Goal: Obtain resource: Obtain resource

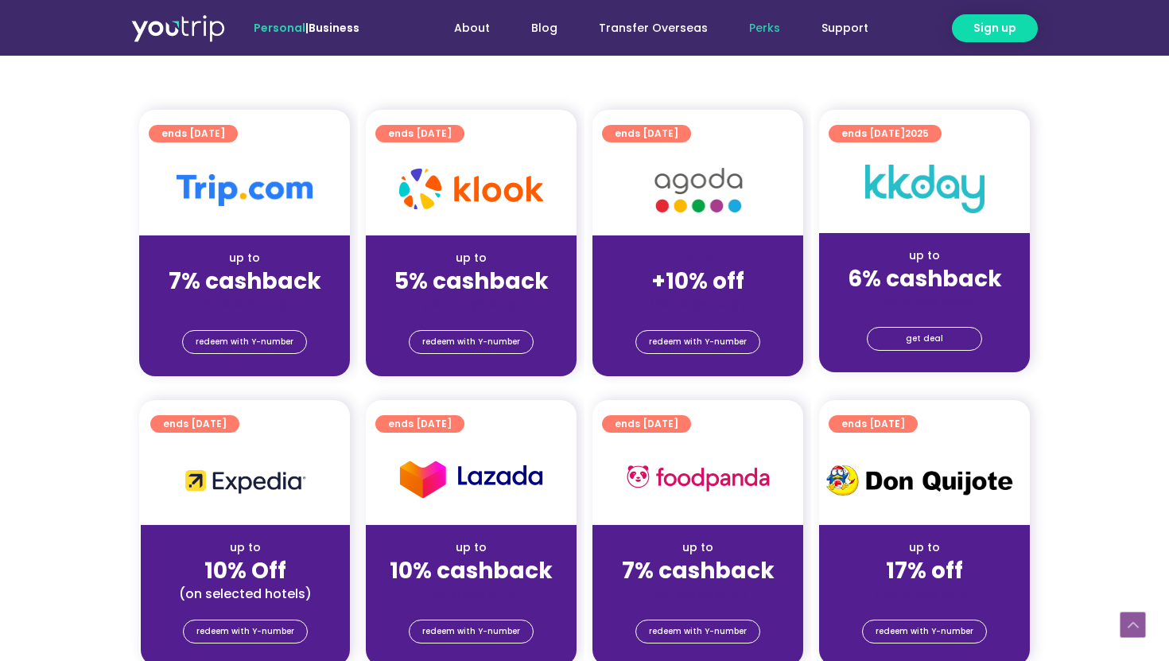
scroll to position [343, 0]
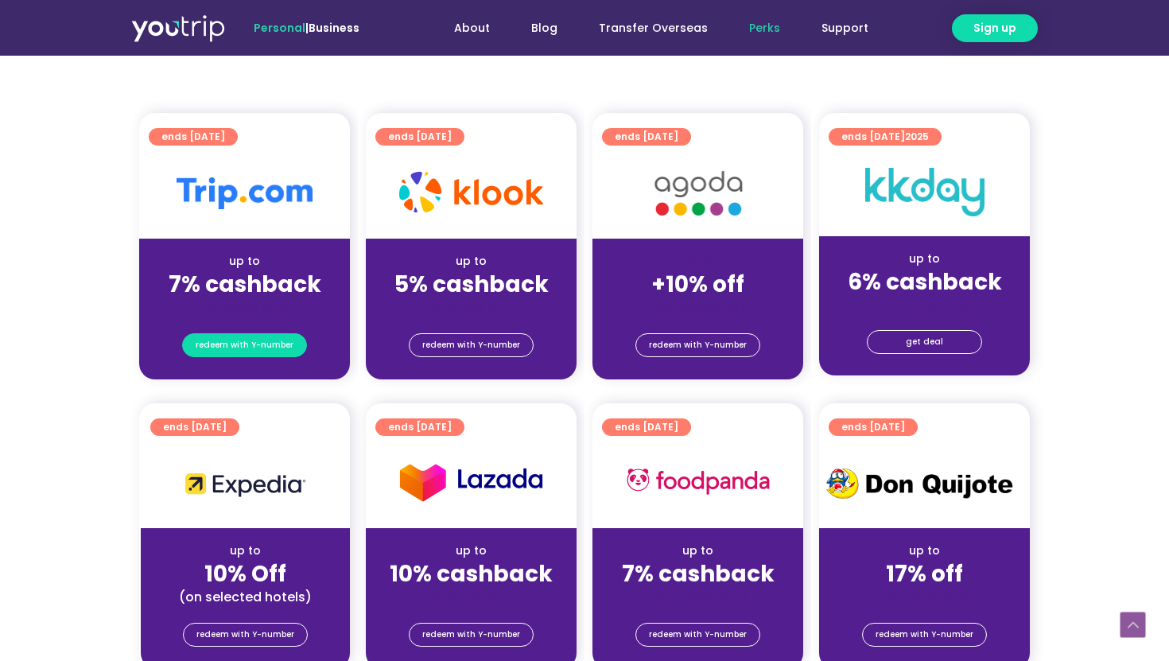
click at [270, 338] on span "redeem with Y-number" at bounding box center [245, 345] width 98 height 22
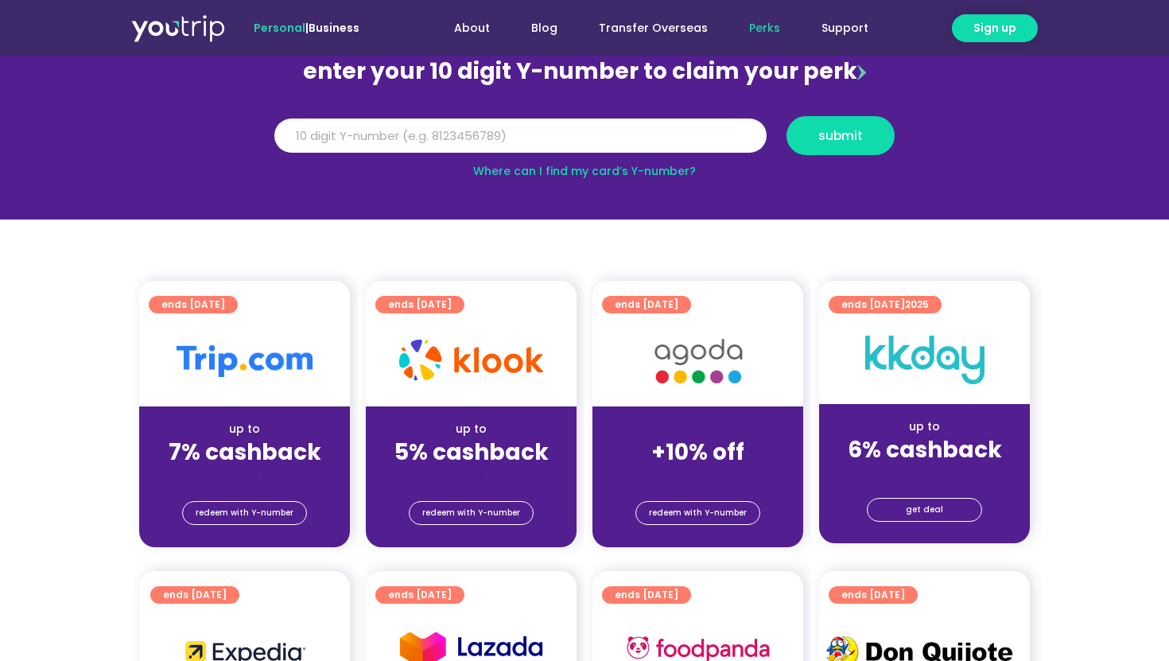
click at [304, 469] on div "(for stays only)" at bounding box center [244, 475] width 185 height 17
click at [268, 515] on span "redeem with Y-number" at bounding box center [245, 513] width 98 height 22
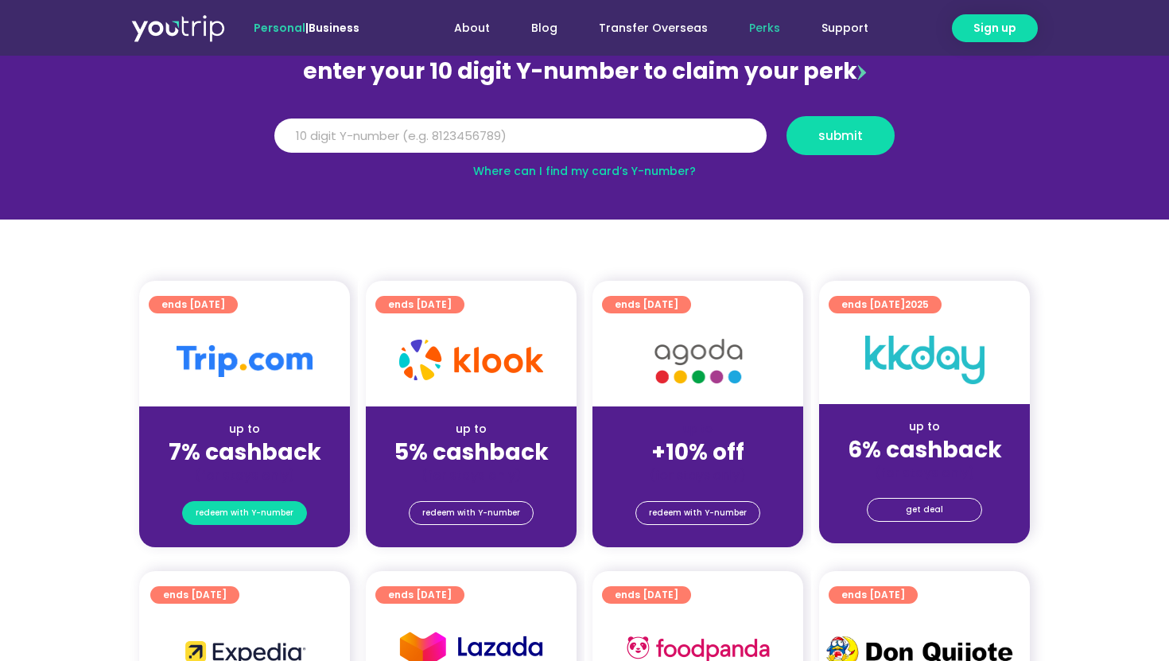
click at [268, 515] on span "redeem with Y-number" at bounding box center [245, 513] width 98 height 22
click at [660, 133] on input "Y Number" at bounding box center [520, 136] width 492 height 35
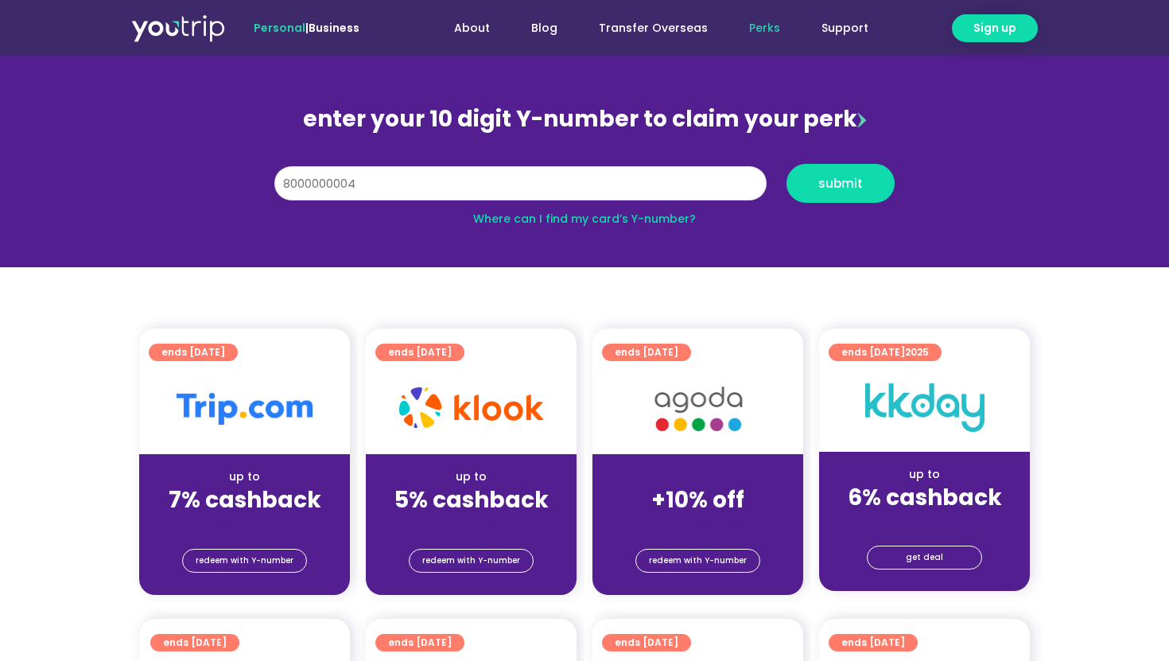
scroll to position [111, 0]
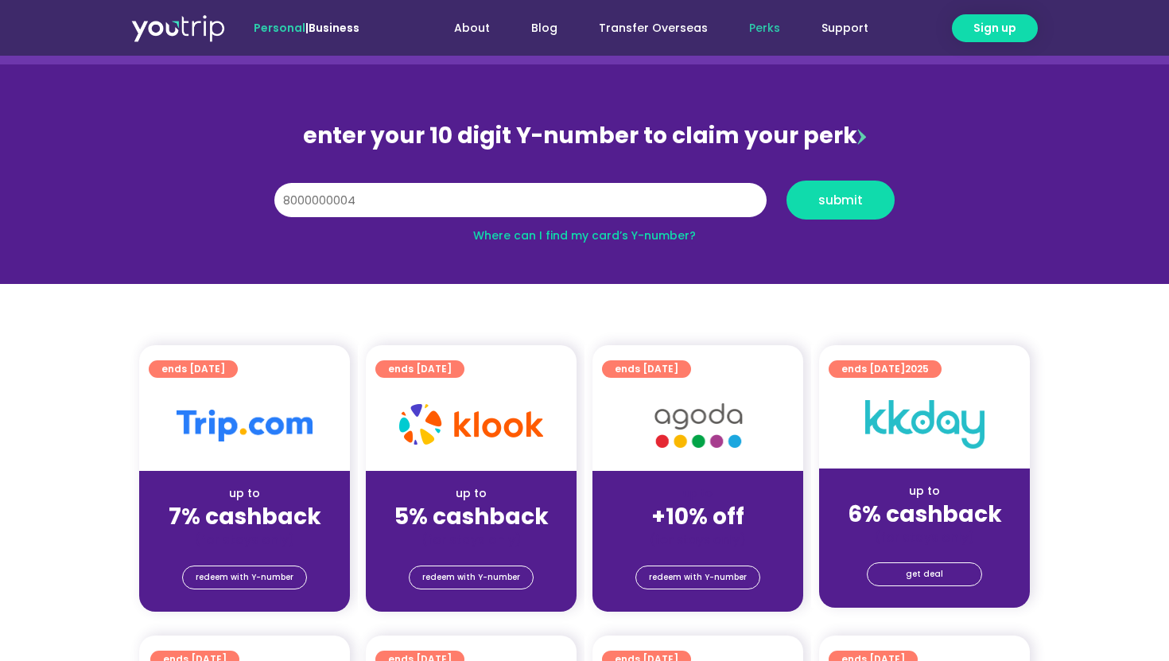
click at [616, 239] on link "Where can I find my card’s Y-number?" at bounding box center [584, 236] width 223 height 16
click at [689, 208] on input "8000000004" at bounding box center [520, 200] width 492 height 35
type input "8"
click at [638, 207] on input "Y Number" at bounding box center [520, 200] width 492 height 35
type input "8148921900"
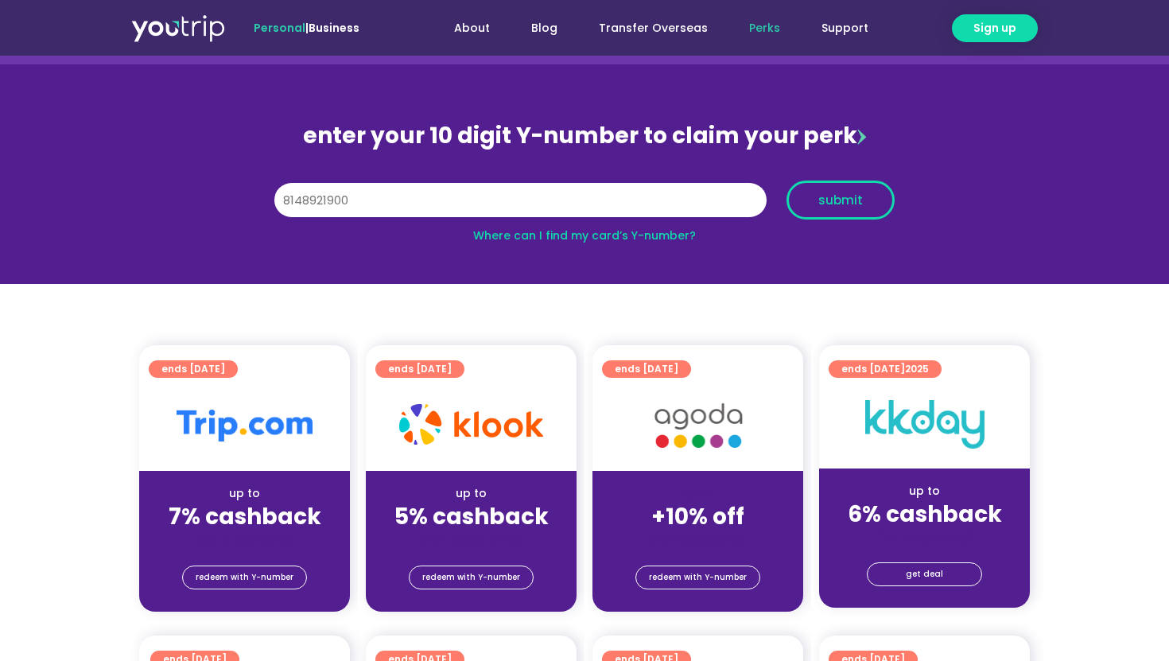
click at [856, 195] on span "submit" at bounding box center [841, 200] width 45 height 12
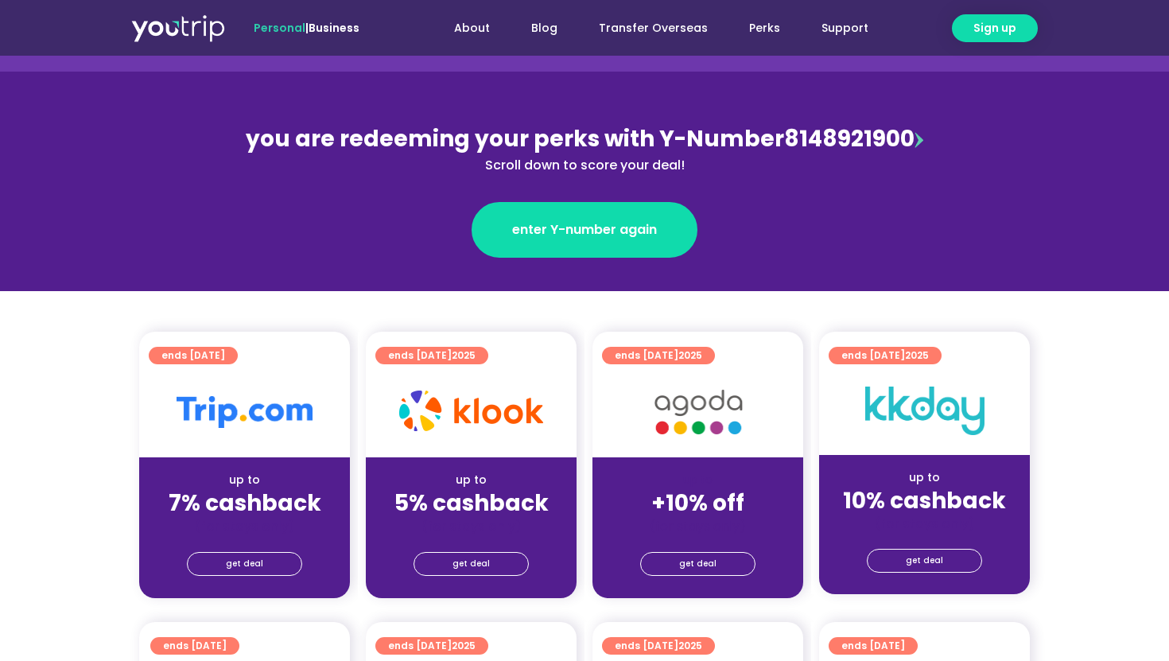
scroll to position [178, 0]
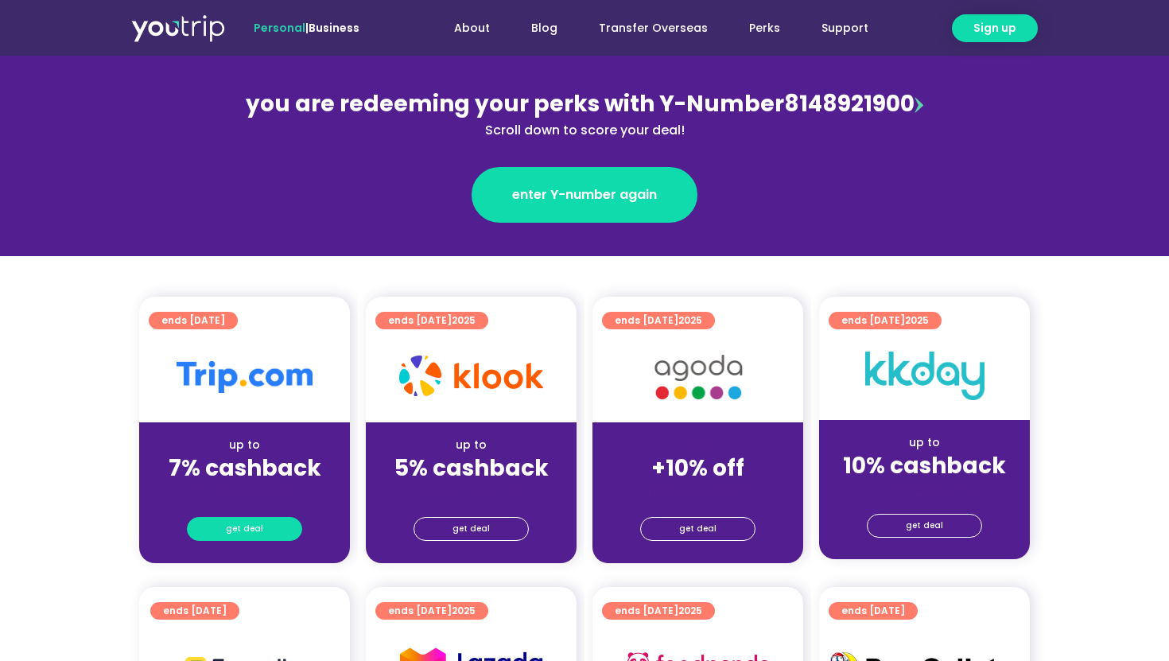
click at [267, 529] on link "get deal" at bounding box center [244, 529] width 115 height 24
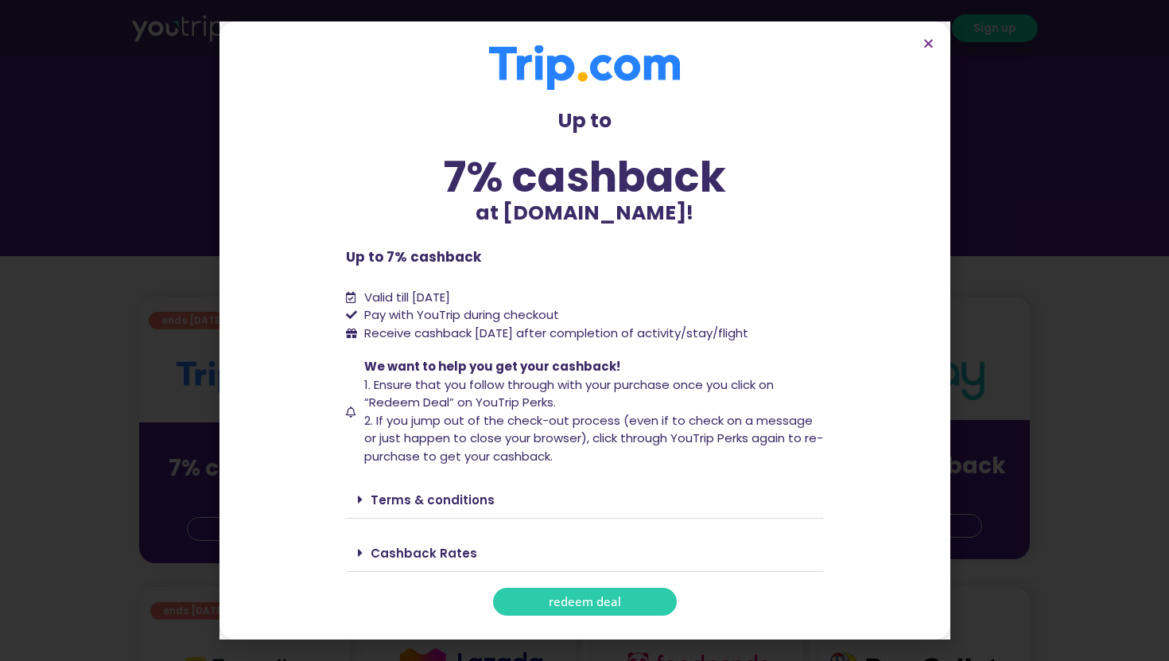
click at [592, 605] on span "redeem deal" at bounding box center [585, 602] width 72 height 12
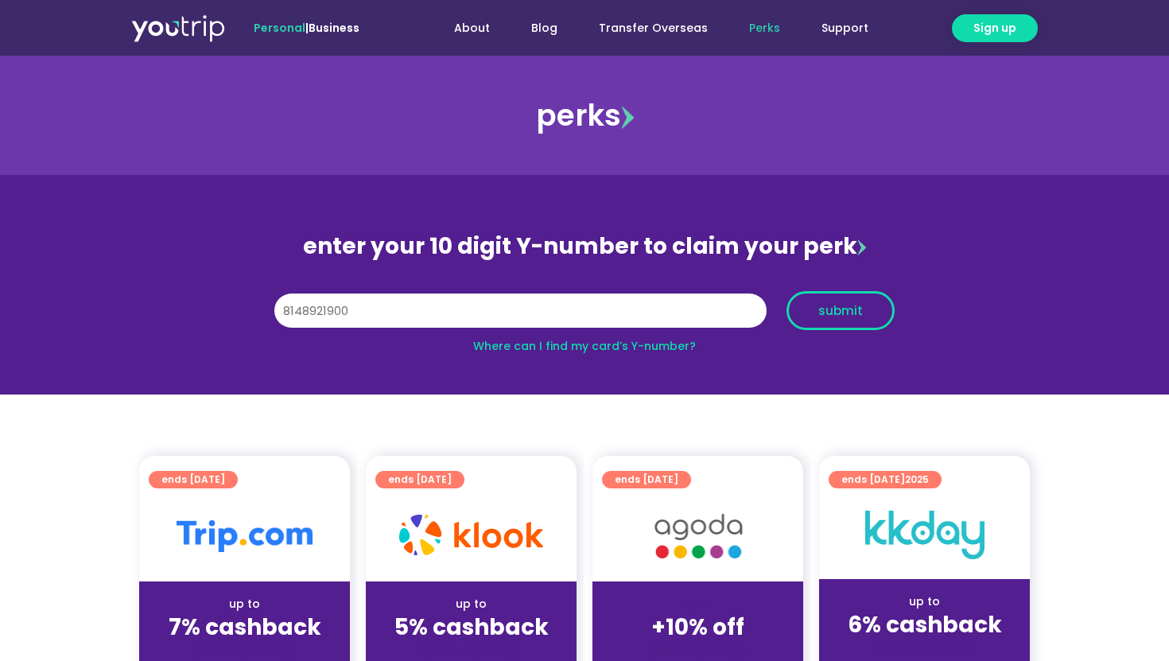
type input "8148921900"
click at [855, 319] on button "submit" at bounding box center [841, 310] width 108 height 39
